Goal: Complete application form

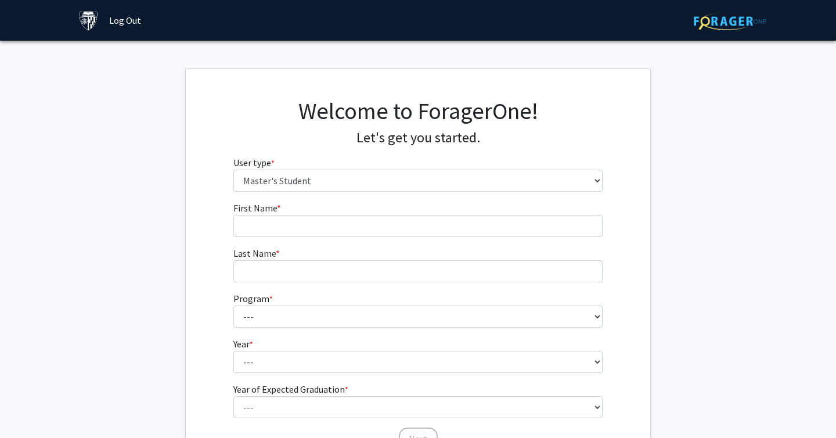
select select "2: masters"
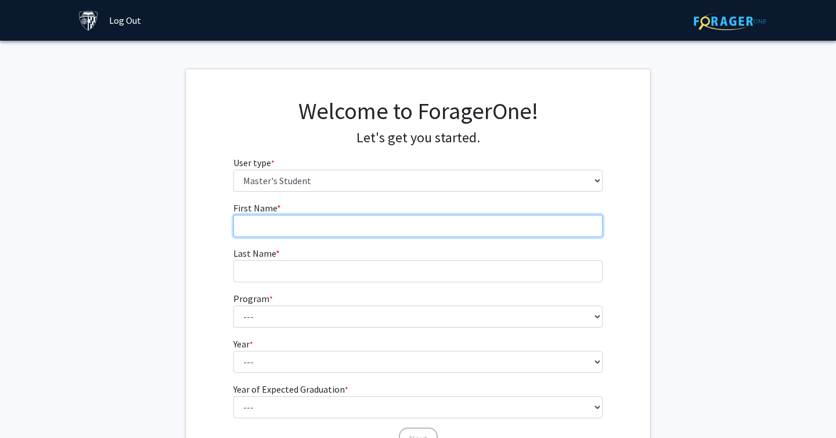
click at [372, 226] on input "First Name * required" at bounding box center [418, 226] width 370 height 22
type input "Yamai"
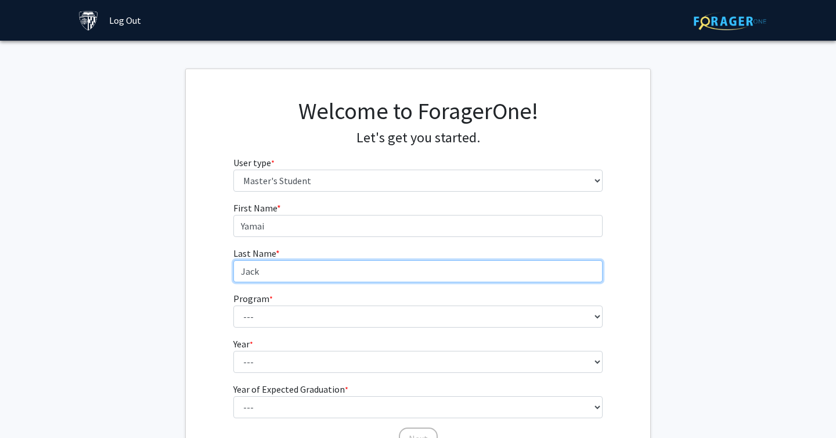
type input "Jack"
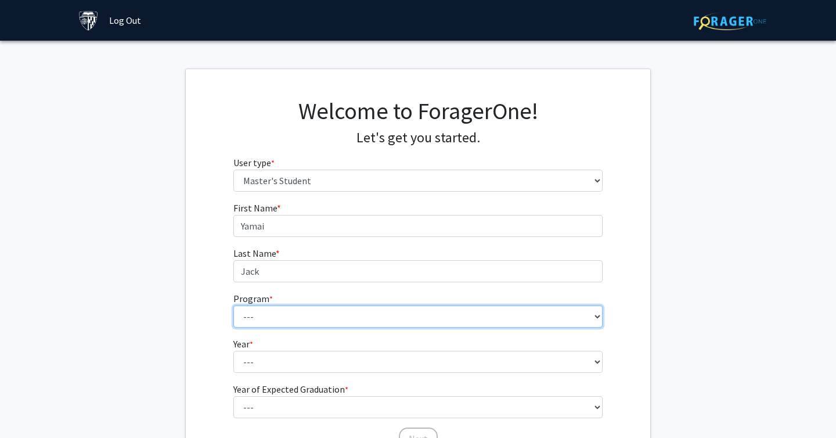
click at [335, 311] on select "--- Anatomy Education Applied and Computational Mathematics Applied Biomedical …" at bounding box center [418, 316] width 370 height 22
select select "87: 72"
click at [233, 305] on select "--- Anatomy Education Applied and Computational Mathematics Applied Biomedical …" at bounding box center [418, 316] width 370 height 22
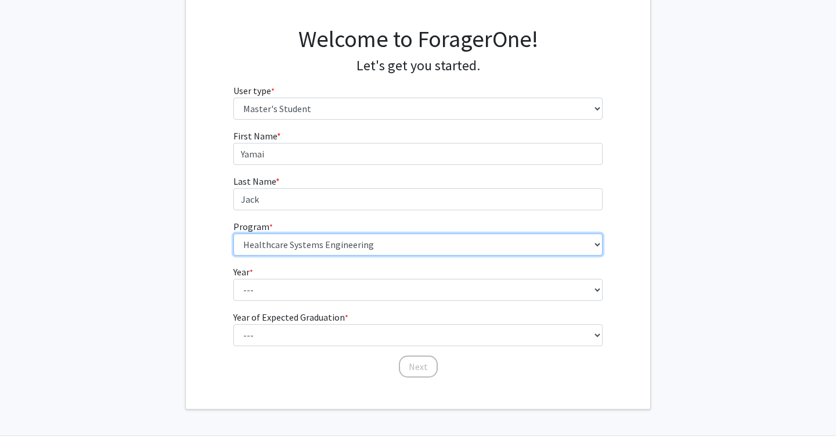
scroll to position [111, 0]
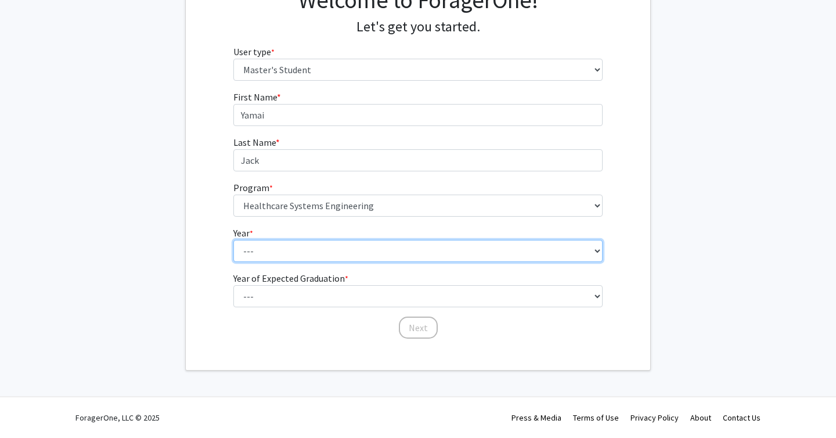
click at [251, 243] on select "--- First Year Second Year" at bounding box center [418, 251] width 370 height 22
select select "1: first_year"
click at [233, 240] on select "--- First Year Second Year" at bounding box center [418, 251] width 370 height 22
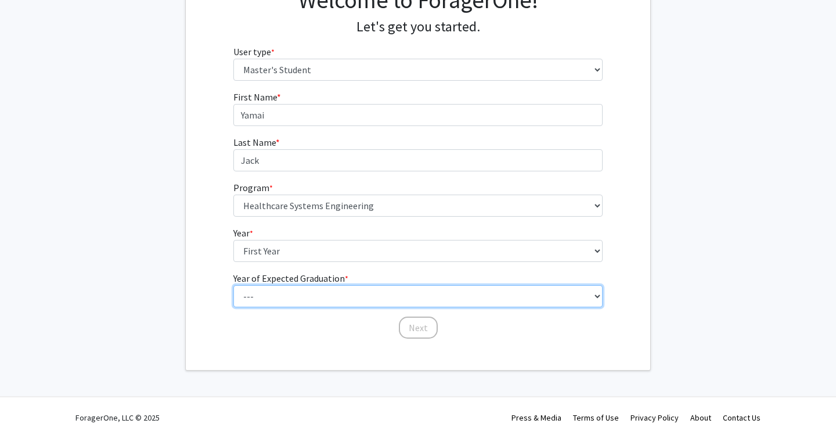
click at [262, 302] on select "--- 2025 2026 2027 2028 2029 2030 2031 2032 2033 2034" at bounding box center [418, 296] width 370 height 22
select select "3: 2027"
click at [233, 285] on select "--- 2025 2026 2027 2028 2029 2030 2031 2032 2033 2034" at bounding box center [418, 296] width 370 height 22
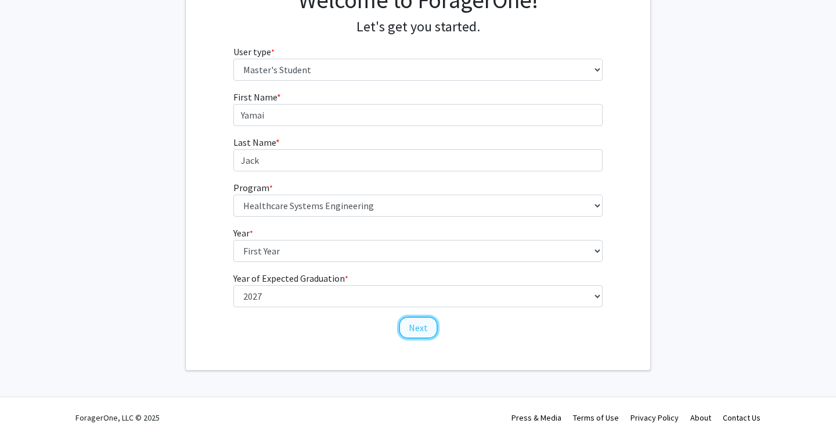
click at [409, 327] on button "Next" at bounding box center [418, 327] width 39 height 22
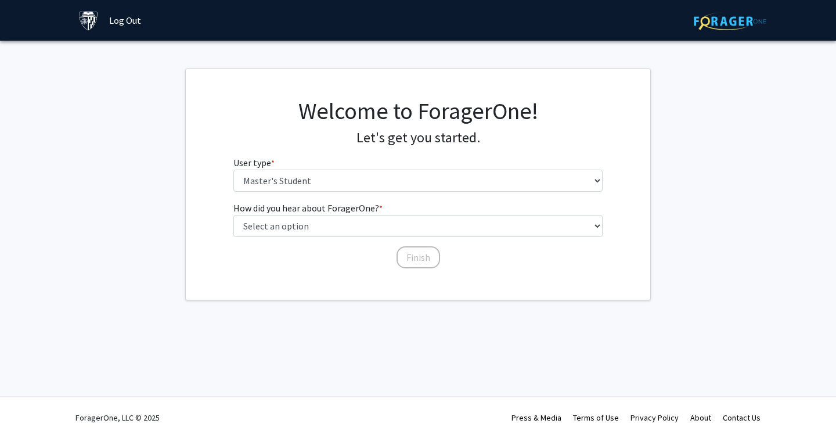
scroll to position [0, 0]
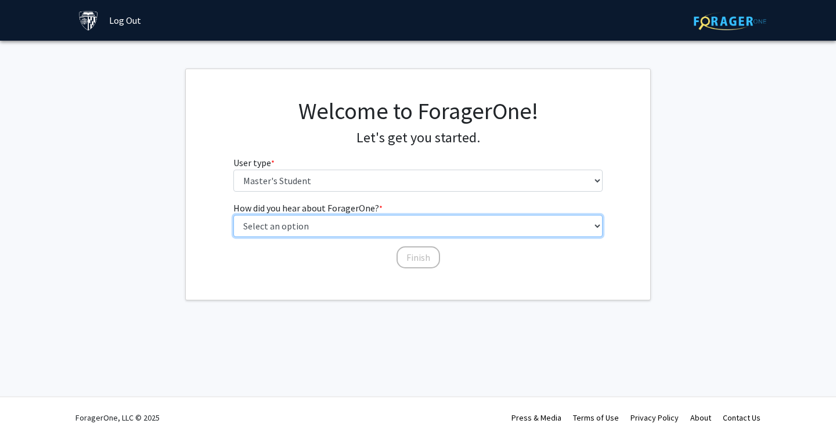
click at [390, 225] on select "Select an option Peer/student recommendation Faculty/staff recommendation Unive…" at bounding box center [418, 226] width 370 height 22
select select "3: university_website"
click at [233, 215] on select "Select an option Peer/student recommendation Faculty/staff recommendation Unive…" at bounding box center [418, 226] width 370 height 22
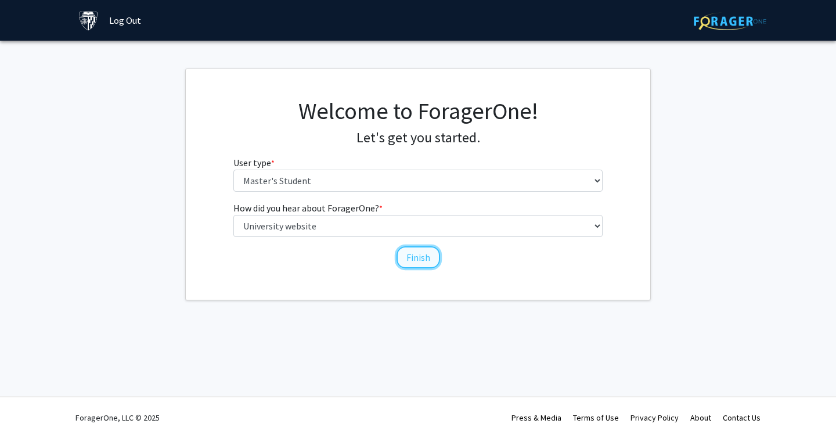
click at [415, 259] on button "Finish" at bounding box center [419, 257] width 44 height 22
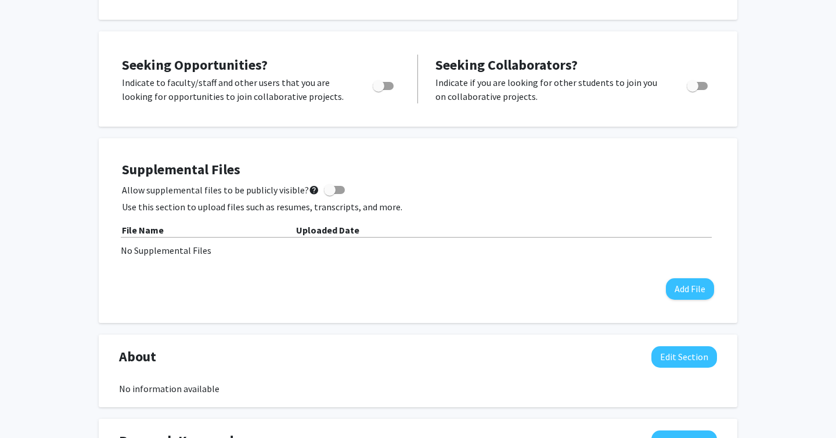
scroll to position [231, 0]
